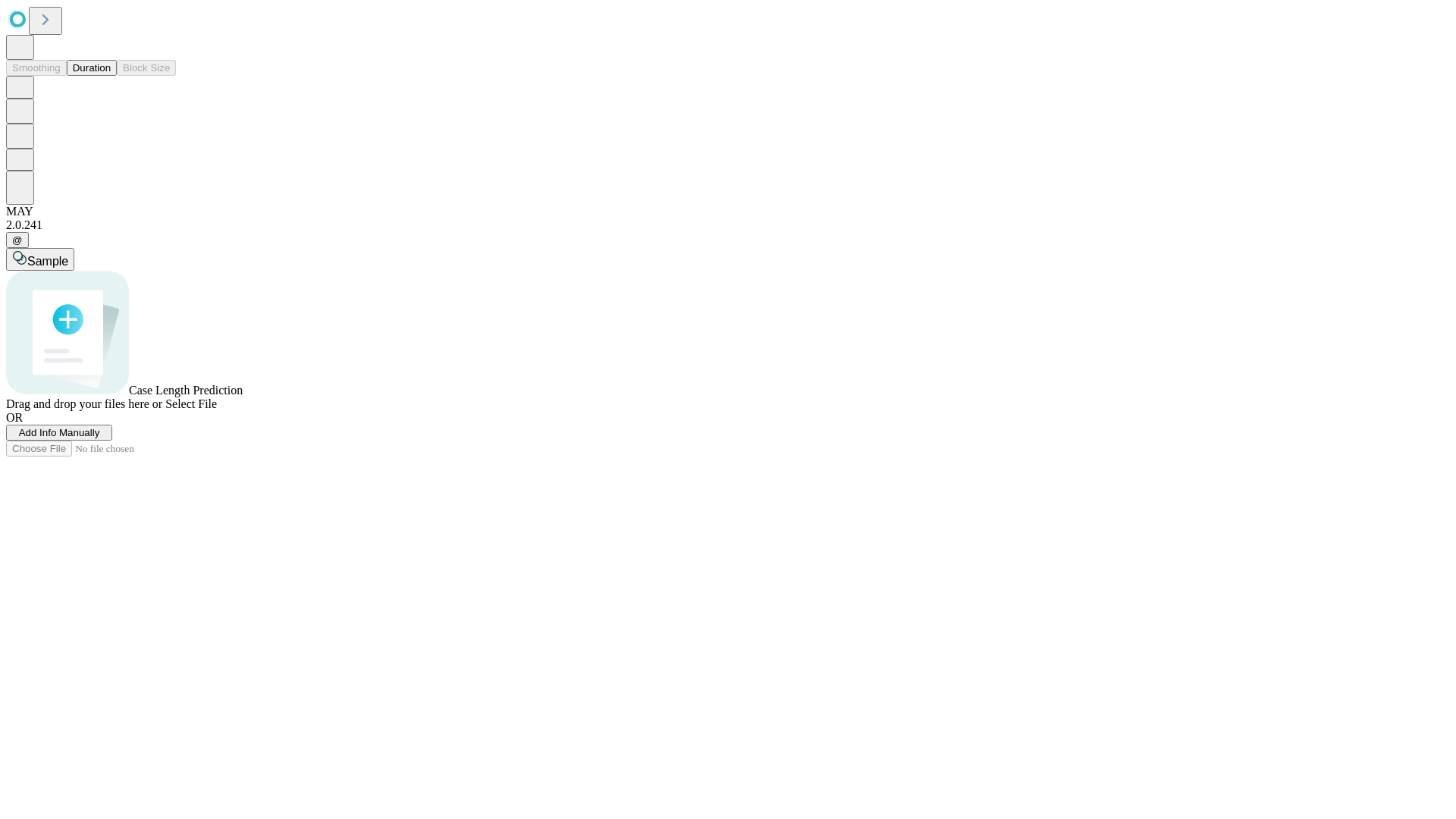
click at [110, 76] on button "Duration" at bounding box center [91, 68] width 50 height 16
click at [100, 439] on span "Add Info Manually" at bounding box center [59, 433] width 81 height 11
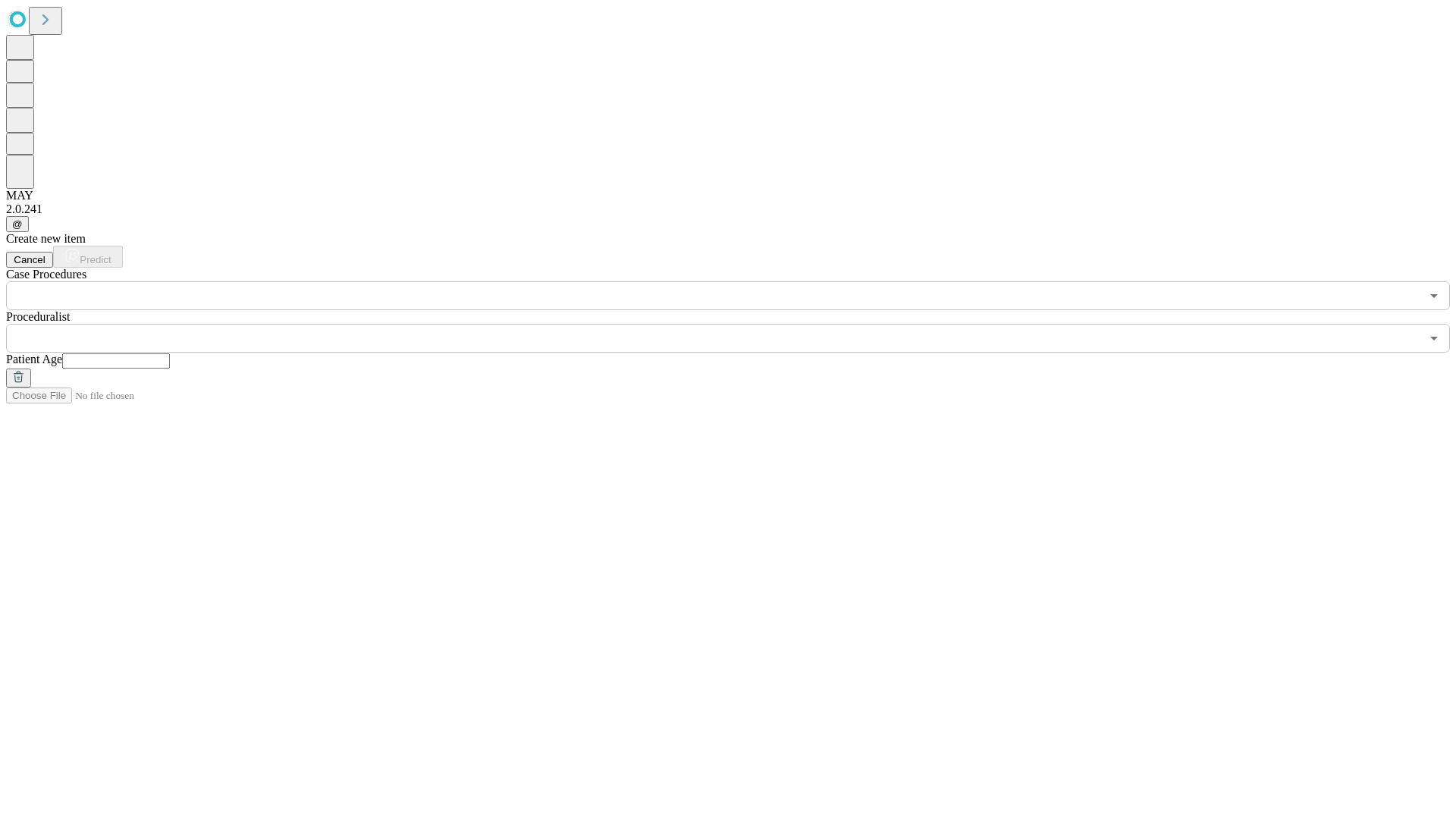
click at [170, 354] on input "text" at bounding box center [116, 361] width 108 height 15
type input "**"
click at [739, 324] on input "text" at bounding box center [713, 339] width 1414 height 29
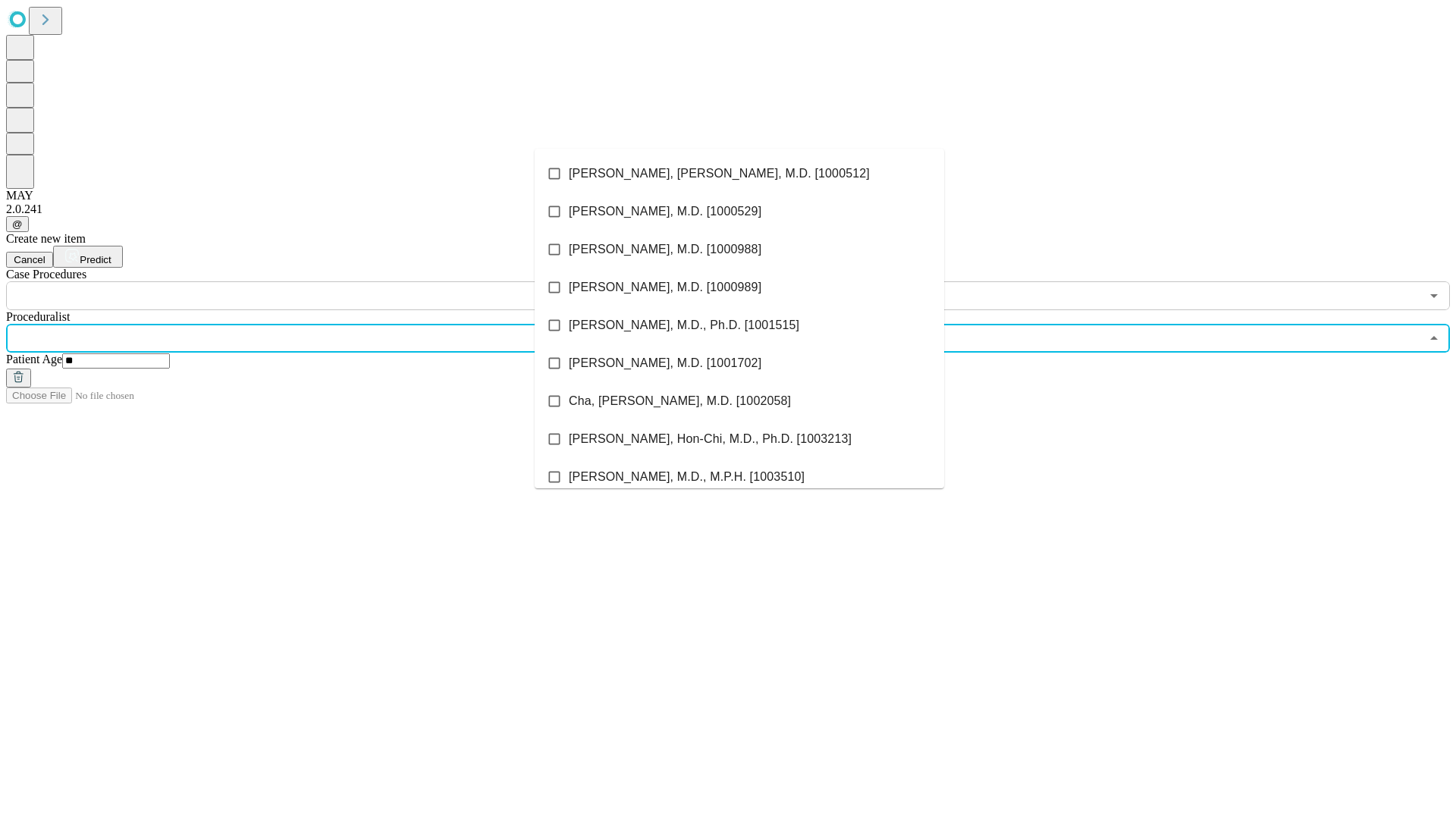
click at [740, 174] on li "[PERSON_NAME], [PERSON_NAME], M.D. [1000512]" at bounding box center [740, 173] width 410 height 38
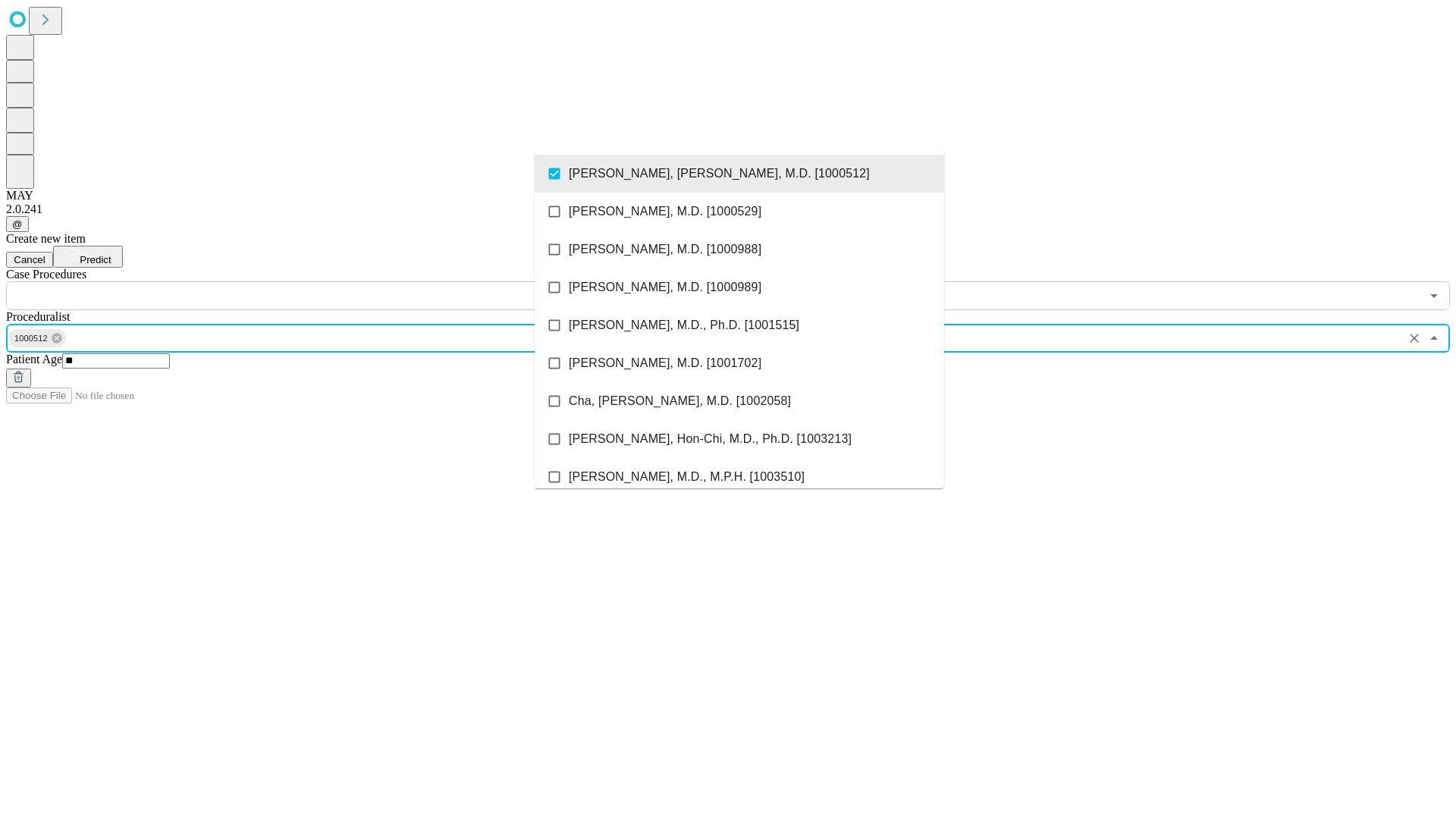
click at [319, 282] on input "text" at bounding box center [713, 296] width 1414 height 29
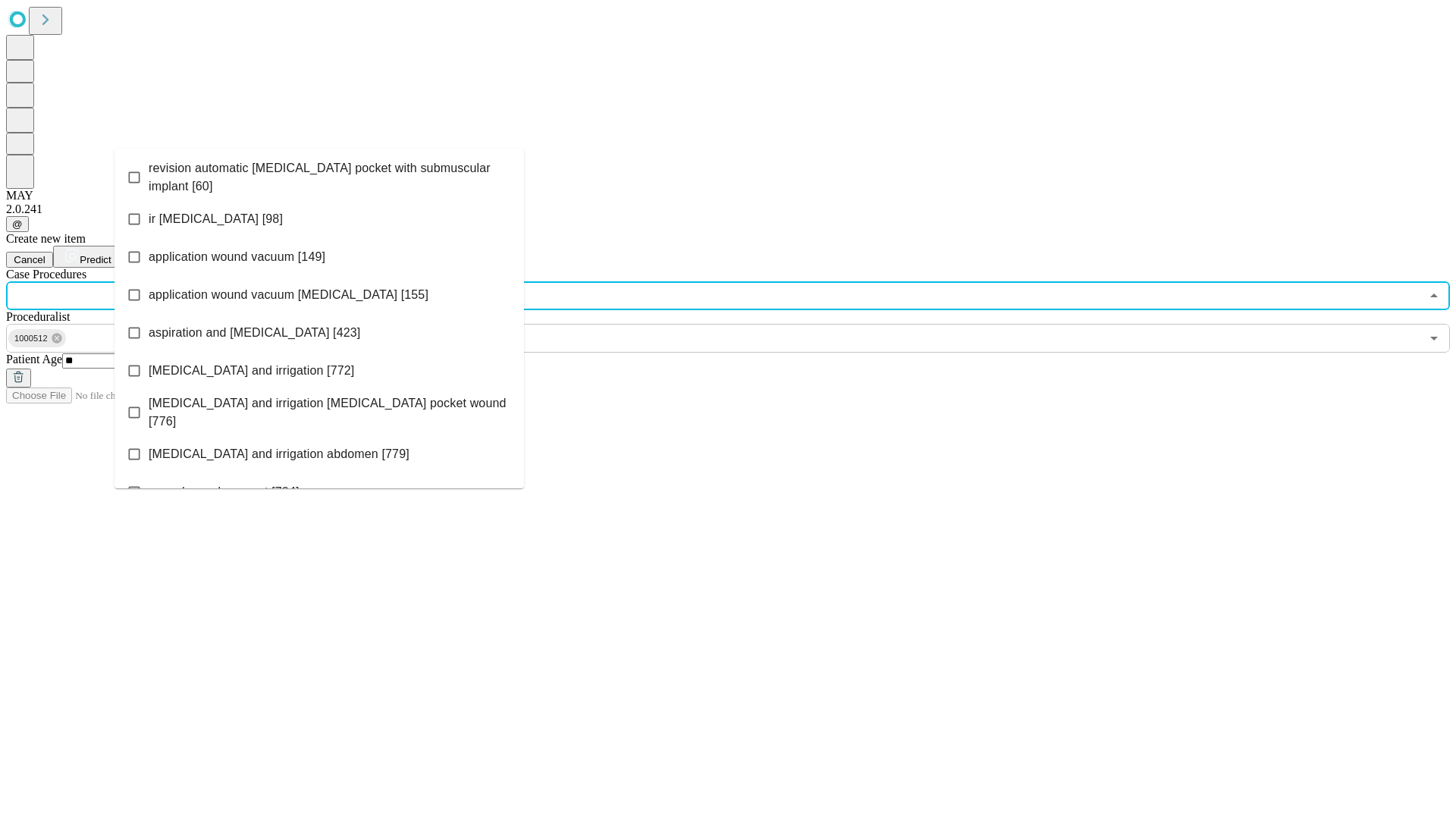
click at [319, 174] on span "revision automatic [MEDICAL_DATA] pocket with submuscular implant [60]" at bounding box center [331, 177] width 363 height 36
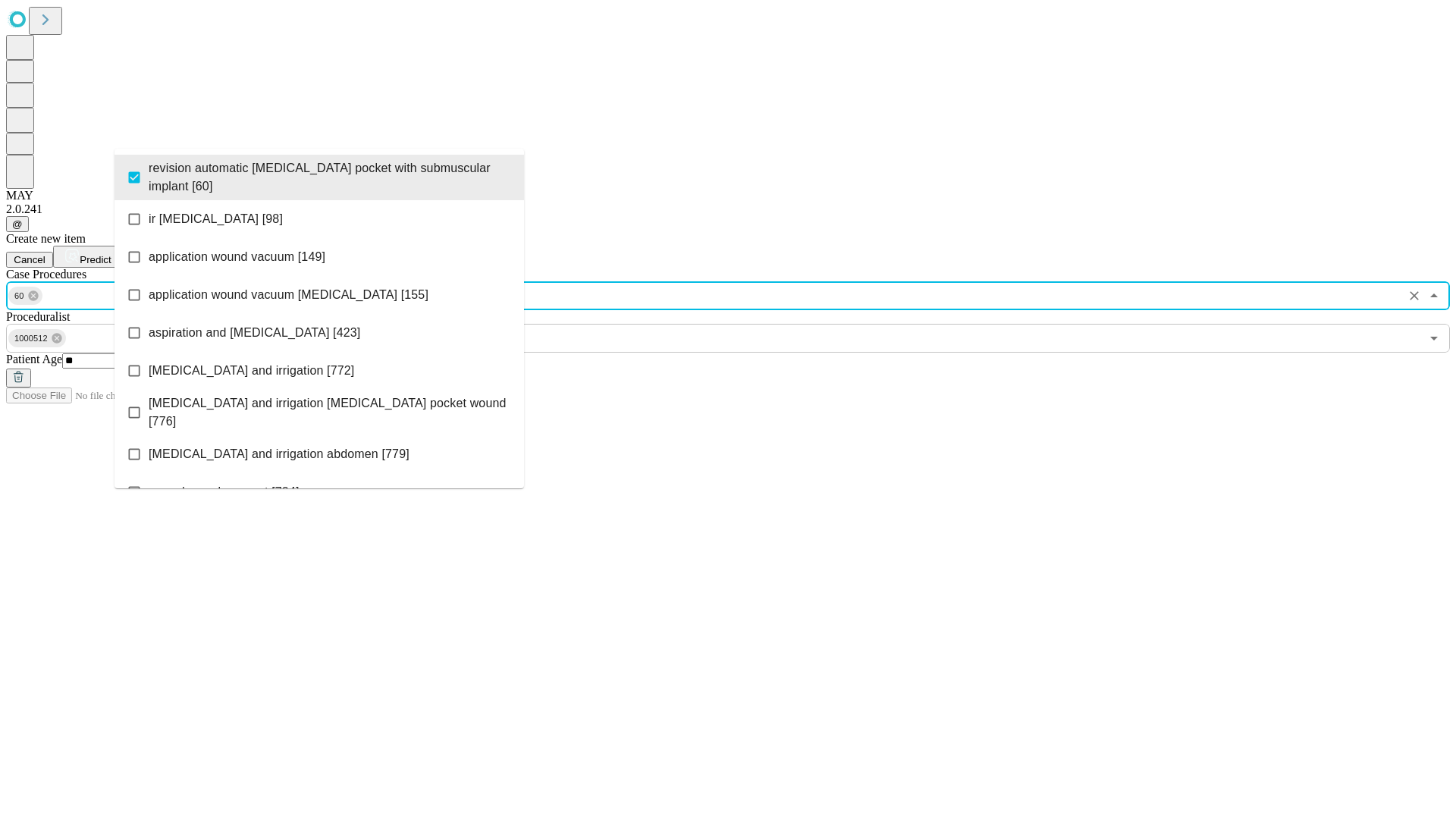
click at [110, 254] on span "Predict" at bounding box center [94, 259] width 31 height 11
